Goal: Task Accomplishment & Management: Manage account settings

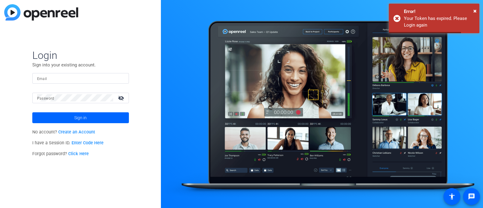
click at [76, 78] on input "Email" at bounding box center [80, 78] width 87 height 7
type input "[EMAIL_ADDRESS][DOMAIN_NAME]"
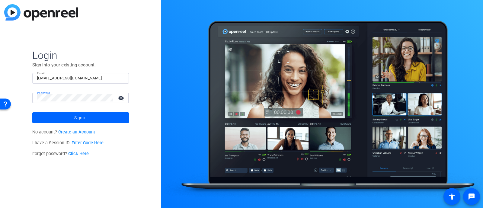
click at [32, 112] on button "Sign in" at bounding box center [80, 117] width 97 height 11
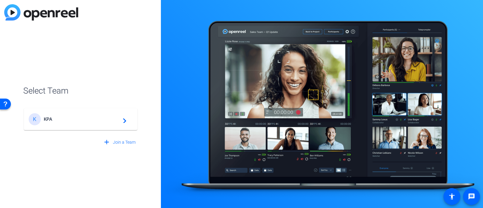
click at [90, 127] on mat-card-content "K KPA navigate_next" at bounding box center [81, 119] width 114 height 22
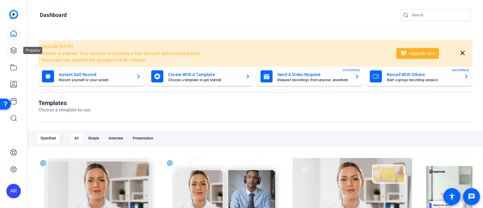
click at [13, 53] on icon at bounding box center [14, 50] width 6 height 6
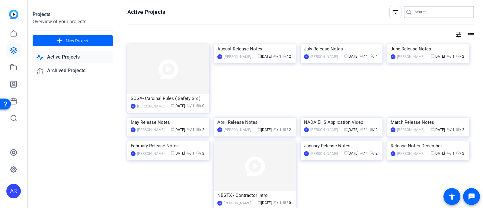
click at [417, 14] on input "Search" at bounding box center [442, 11] width 54 height 7
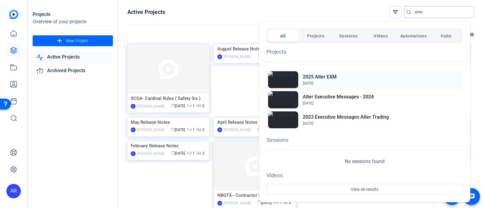
type input "alter"
click at [339, 73] on div "2025 Alter EXM Nov 5, 2024" at bounding box center [365, 80] width 196 height 20
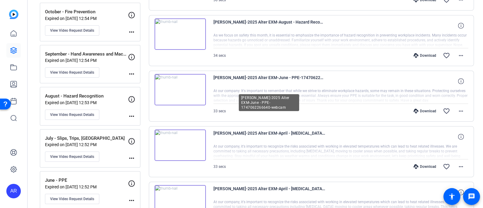
scroll to position [174, 0]
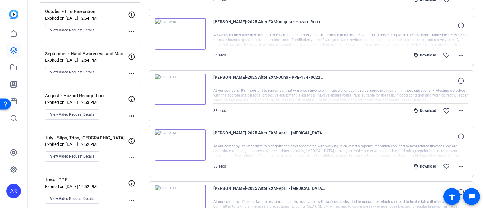
click at [105, 58] on p "Expired on [DATE] 12:54 PM" at bounding box center [86, 60] width 83 height 5
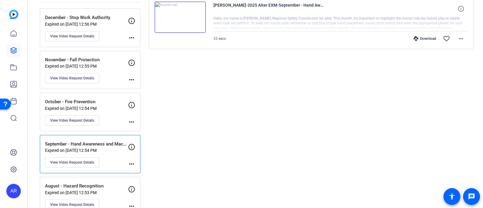
scroll to position [84, 0]
click at [112, 96] on div "October - Fire Prevention Expired on [DATE] 12:54 PM View Video Request Details…" at bounding box center [90, 111] width 101 height 39
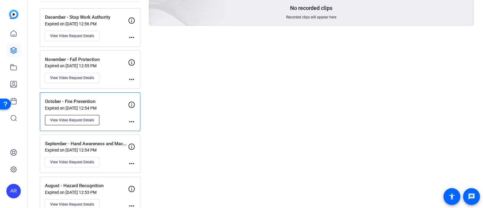
click at [90, 118] on span "View Video Request Details" at bounding box center [72, 120] width 44 height 5
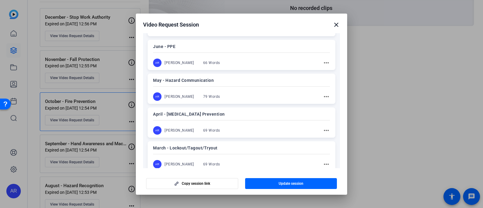
scroll to position [292, 0]
click at [334, 25] on mat-icon "close" at bounding box center [336, 24] width 7 height 7
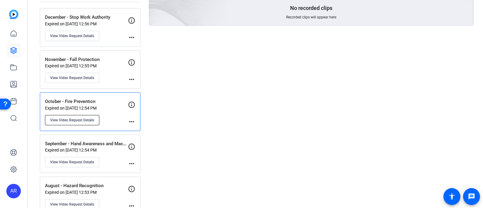
click at [97, 118] on button "View Video Request Details" at bounding box center [72, 120] width 54 height 10
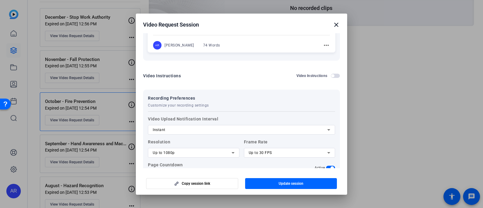
scroll to position [552, 0]
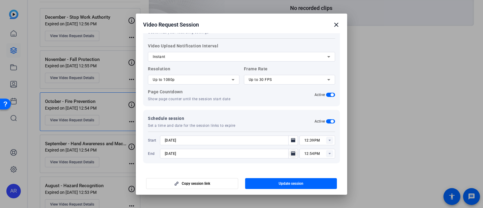
click at [290, 153] on mat-icon "Open calendar" at bounding box center [293, 153] width 7 height 7
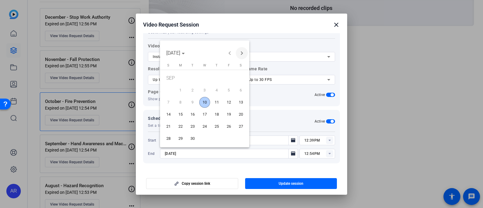
click at [241, 56] on span "Next month" at bounding box center [242, 53] width 12 height 12
click at [231, 55] on span "Previous month" at bounding box center [230, 53] width 12 height 12
click at [196, 111] on span "16" at bounding box center [192, 114] width 11 height 11
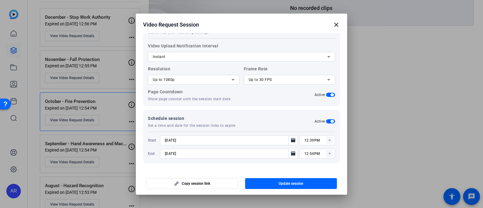
type input "[DATE]"
click at [279, 184] on span "Update session" at bounding box center [291, 183] width 25 height 5
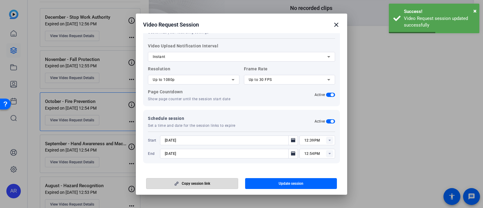
click at [190, 183] on span "Copy session link" at bounding box center [196, 183] width 28 height 5
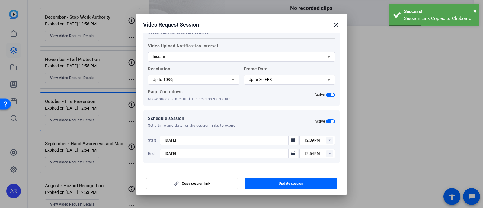
click at [336, 26] on mat-icon "close" at bounding box center [336, 24] width 7 height 7
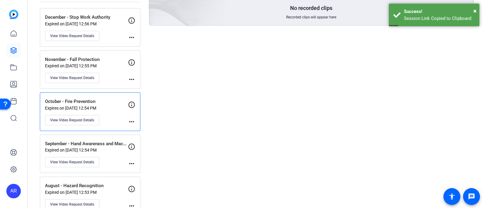
scroll to position [0, 0]
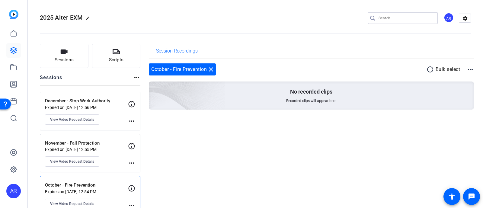
click at [393, 19] on input "Search" at bounding box center [406, 18] width 54 height 7
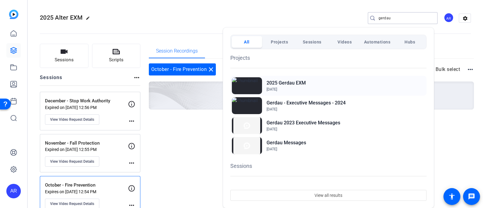
type input "gerdau"
click at [295, 84] on h2 "2025 Gerdau EXM" at bounding box center [286, 82] width 39 height 7
click at [304, 15] on div at bounding box center [241, 104] width 483 height 208
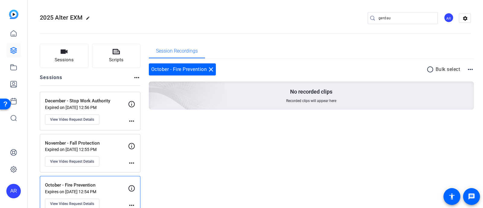
click at [94, 144] on p "November - Fall Protection" at bounding box center [86, 143] width 83 height 7
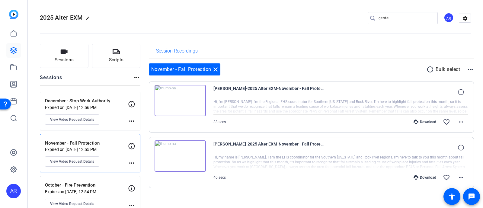
click at [112, 103] on p "December - Stop Work Authority" at bounding box center [86, 101] width 83 height 7
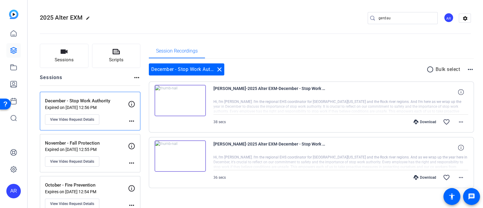
click at [112, 158] on div "November - Fall Protection Expired on [DATE] 12:55 PM View Video Request Details" at bounding box center [86, 153] width 83 height 27
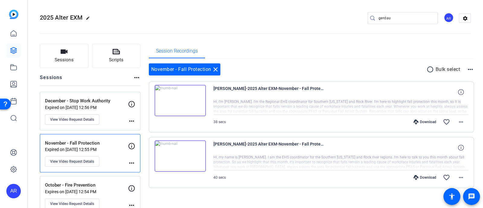
click at [109, 124] on div "December - Stop Work Authority Expired on [DATE] 12:56 PM View Video Request De…" at bounding box center [90, 111] width 101 height 39
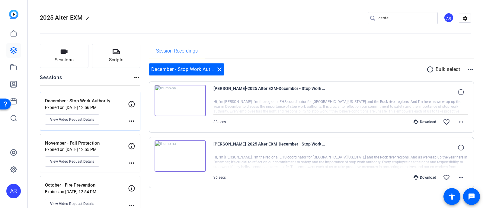
click at [109, 145] on p "November - Fall Protection" at bounding box center [86, 143] width 83 height 7
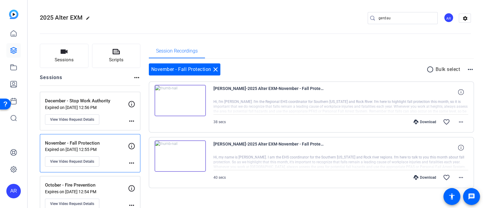
click at [114, 118] on div "December - Stop Work Authority Expired on [DATE] 12:56 PM View Video Request De…" at bounding box center [86, 111] width 83 height 27
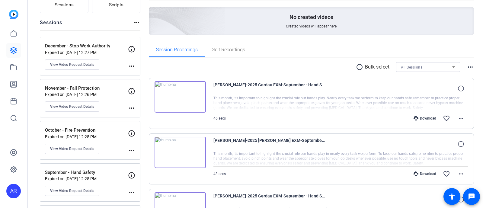
click at [89, 131] on p "October - Fire Prevention" at bounding box center [86, 130] width 83 height 7
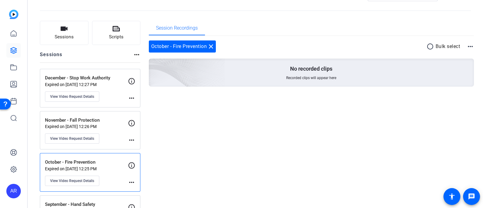
scroll to position [46, 0]
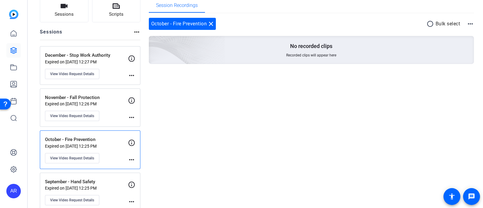
click at [110, 92] on div "November - Fall Protection Expired on Sep 01, 2025 @ 12:26 PM View Video Reques…" at bounding box center [90, 108] width 101 height 39
click at [105, 73] on div "December - Stop Work Authority Expired on Jun 30, 2025 @ 12:27 PM View Video Re…" at bounding box center [86, 65] width 83 height 27
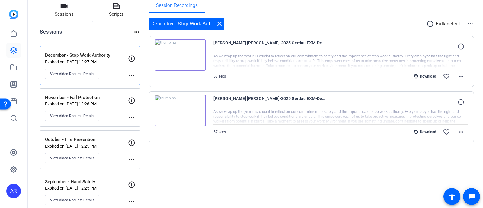
click at [105, 102] on p "Expired on Sep 01, 2025 @ 12:26 PM" at bounding box center [86, 104] width 83 height 5
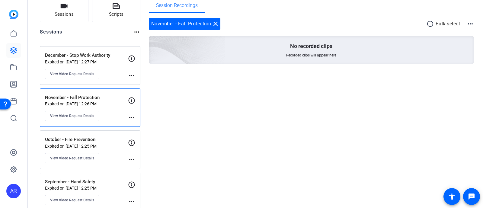
click at [116, 183] on p "September - Hand Safety" at bounding box center [86, 182] width 83 height 7
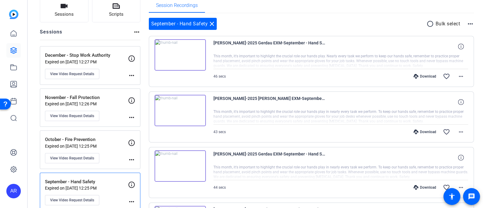
click at [112, 150] on div "October - Fire Prevention Expired on Sep 01, 2025 @ 12:25 PM View Video Request…" at bounding box center [86, 149] width 83 height 27
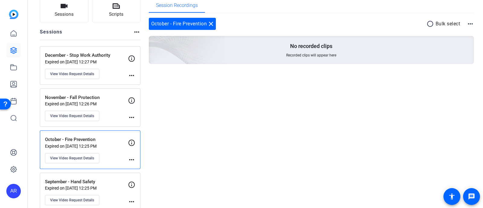
click at [112, 108] on div "November - Fall Protection Expired on Sep 01, 2025 @ 12:26 PM View Video Reques…" at bounding box center [86, 107] width 83 height 27
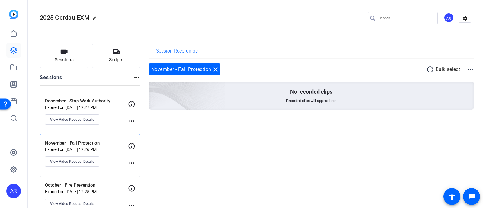
click at [100, 184] on p "October - Fire Prevention" at bounding box center [86, 185] width 83 height 7
click at [105, 168] on div "November - Fall Protection Expired on Sep 01, 2025 @ 12:26 PM View Video Reques…" at bounding box center [90, 153] width 101 height 39
click at [116, 120] on div "December - Stop Work Authority Expired on Jun 30, 2025 @ 12:27 PM View Video Re…" at bounding box center [86, 111] width 83 height 27
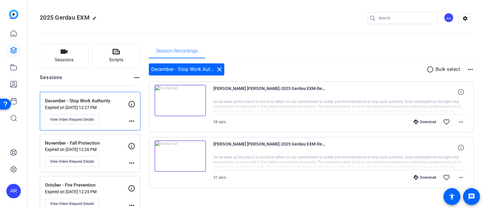
click at [114, 158] on div "November - Fall Protection Expired on Sep 01, 2025 @ 12:26 PM View Video Reques…" at bounding box center [86, 153] width 83 height 27
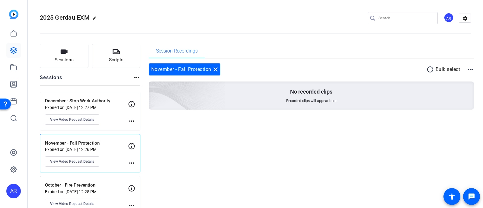
click at [113, 184] on p "October - Fire Prevention" at bounding box center [86, 185] width 83 height 7
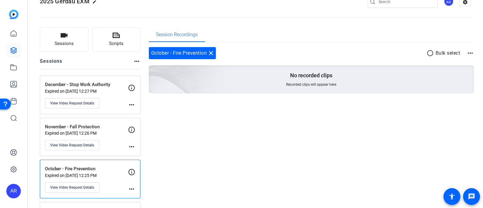
scroll to position [37, 0]
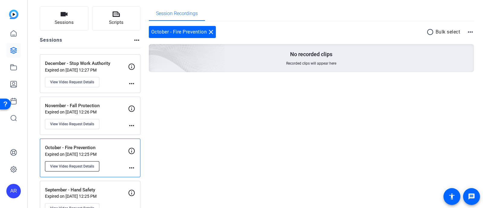
click at [81, 162] on button "View Video Request Details" at bounding box center [72, 166] width 54 height 10
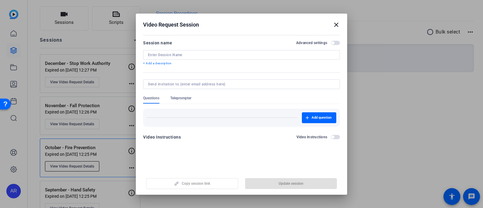
type input "October - Fire Prevention"
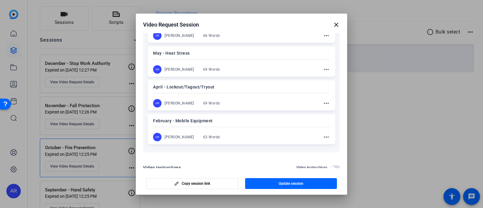
scroll to position [450, 0]
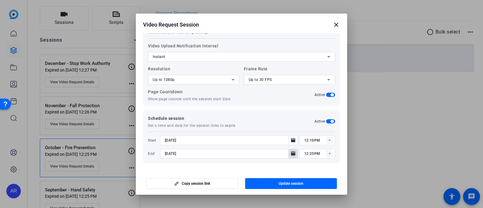
click at [290, 153] on mat-icon "Open calendar" at bounding box center [293, 153] width 7 height 7
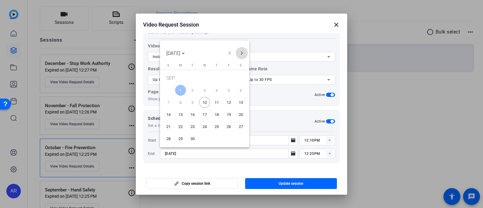
click at [240, 57] on span "Next month" at bounding box center [242, 53] width 12 height 12
click at [216, 126] on span "30" at bounding box center [217, 128] width 11 height 11
type input "10/30/2025"
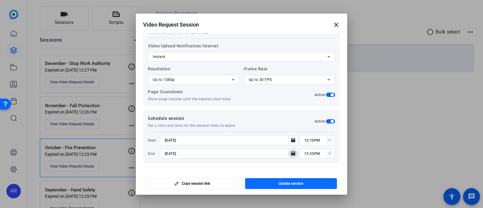
click at [254, 183] on span "button" at bounding box center [291, 183] width 92 height 15
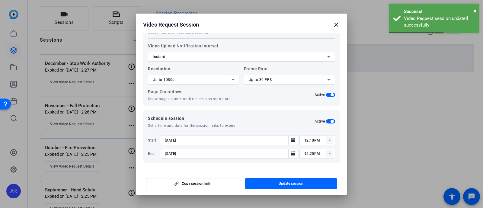
click at [335, 24] on mat-icon "close" at bounding box center [336, 24] width 7 height 7
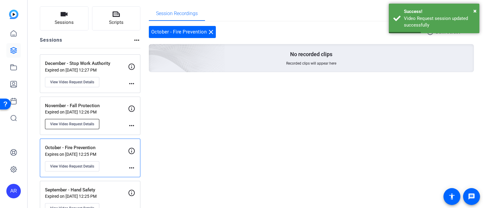
click at [88, 125] on span "View Video Request Details" at bounding box center [72, 124] width 44 height 5
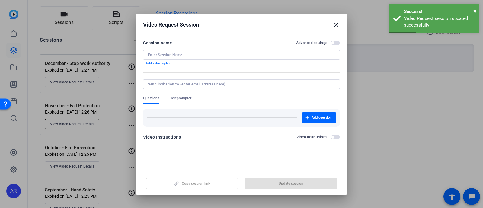
type input "November - Fall Protection"
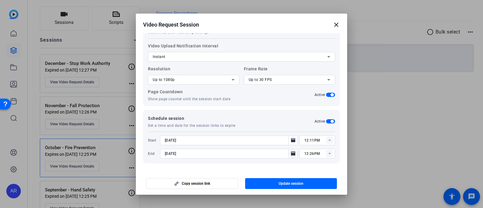
click at [292, 152] on icon "Open calendar" at bounding box center [293, 153] width 5 height 7
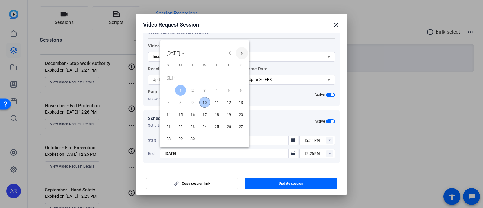
click at [240, 54] on span "Next month" at bounding box center [242, 53] width 12 height 12
click at [217, 125] on span "30" at bounding box center [217, 128] width 11 height 11
type input "10/30/2025"
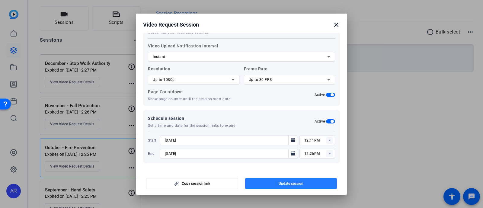
click at [265, 180] on span "button" at bounding box center [291, 183] width 92 height 15
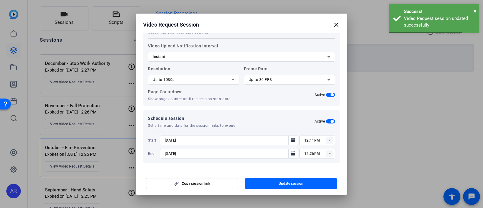
click at [338, 25] on mat-icon "close" at bounding box center [336, 24] width 7 height 7
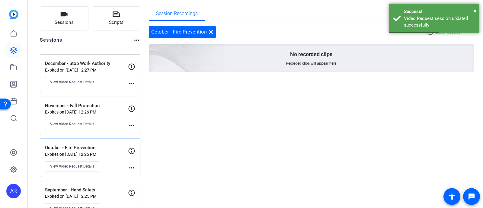
click at [96, 60] on p "December - Stop Work Authority" at bounding box center [86, 63] width 83 height 7
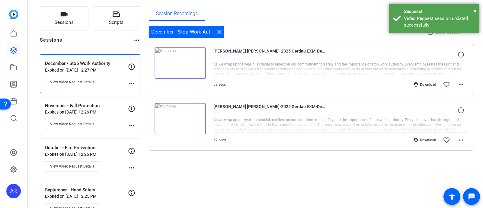
click at [102, 103] on p "November - Fall Protection" at bounding box center [86, 105] width 83 height 7
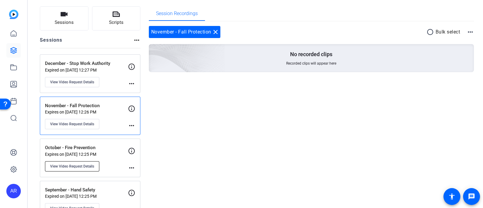
click at [91, 164] on span "View Video Request Details" at bounding box center [72, 166] width 44 height 5
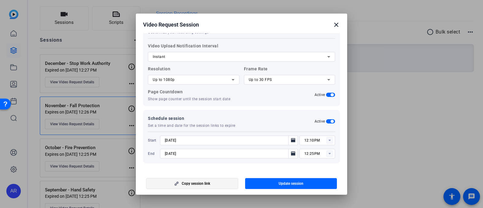
click at [218, 185] on span "button" at bounding box center [193, 183] width 92 height 15
click at [222, 180] on span "button" at bounding box center [193, 183] width 92 height 15
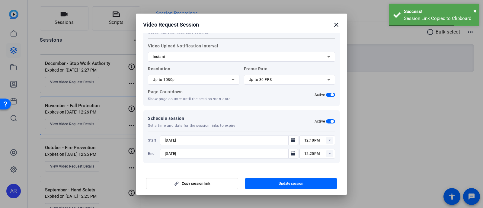
click at [336, 22] on mat-icon "close" at bounding box center [336, 24] width 7 height 7
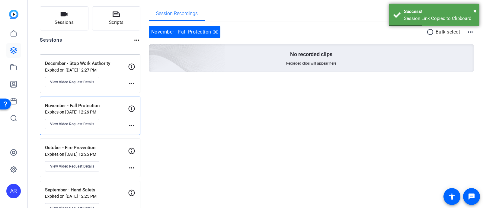
click at [113, 147] on p "October - Fire Prevention" at bounding box center [86, 147] width 83 height 7
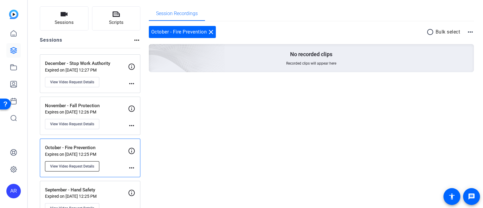
click at [84, 164] on span "View Video Request Details" at bounding box center [72, 166] width 44 height 5
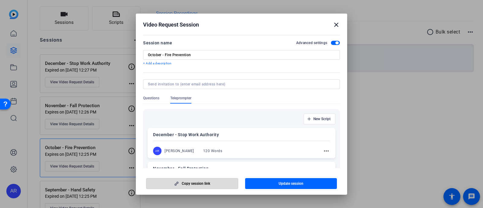
click at [197, 186] on span "button" at bounding box center [193, 183] width 92 height 15
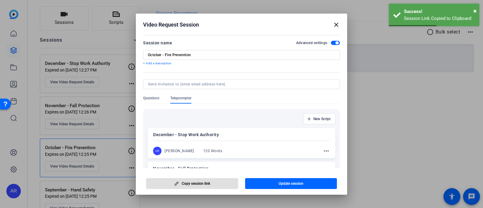
click at [335, 26] on mat-icon "close" at bounding box center [336, 24] width 7 height 7
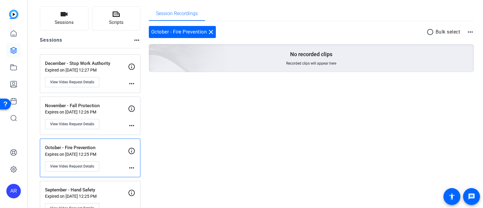
click at [104, 102] on p "November - Fall Protection" at bounding box center [86, 105] width 83 height 7
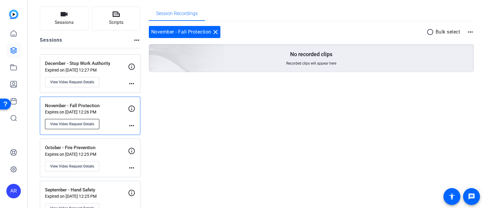
click at [92, 124] on span "View Video Request Details" at bounding box center [72, 124] width 44 height 5
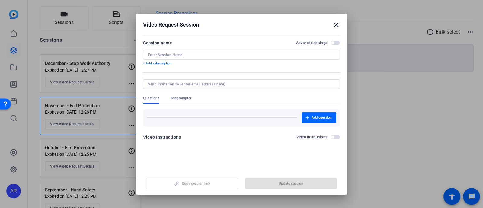
type input "November - Fall Protection"
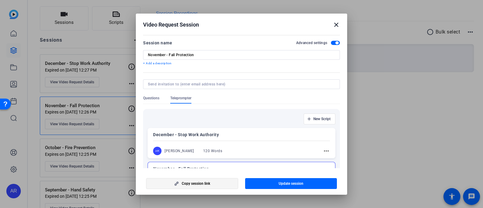
click at [209, 184] on span "Copy session link" at bounding box center [196, 183] width 28 height 5
